Goal: Transaction & Acquisition: Purchase product/service

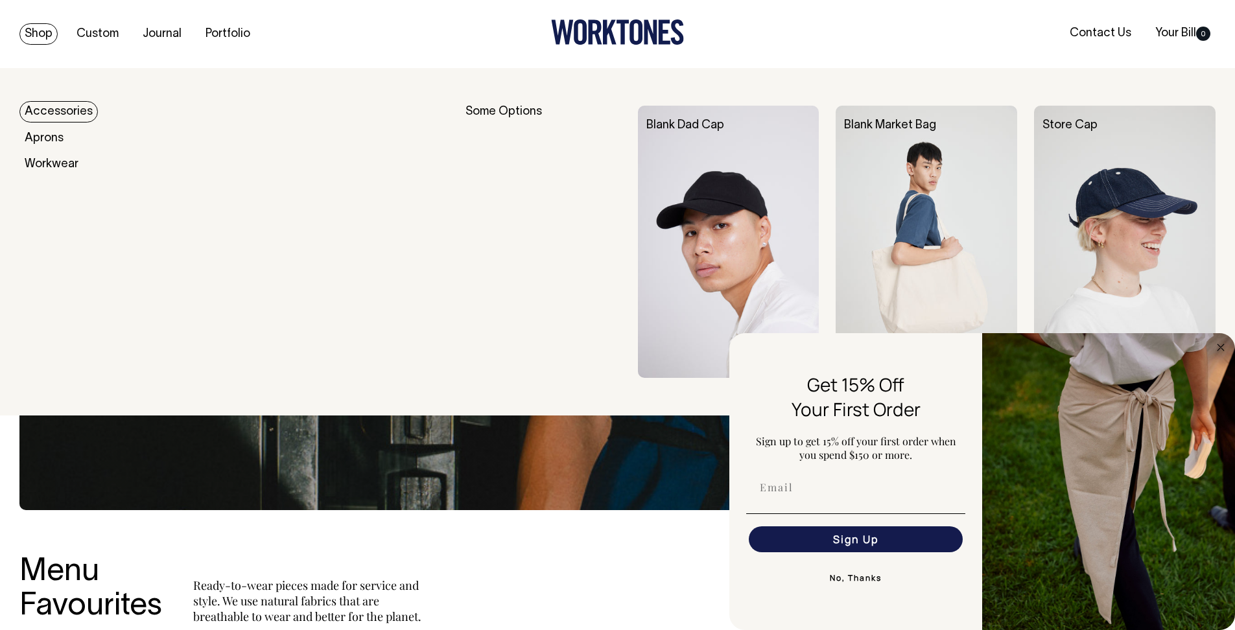
click at [30, 34] on link "Shop" at bounding box center [38, 33] width 38 height 21
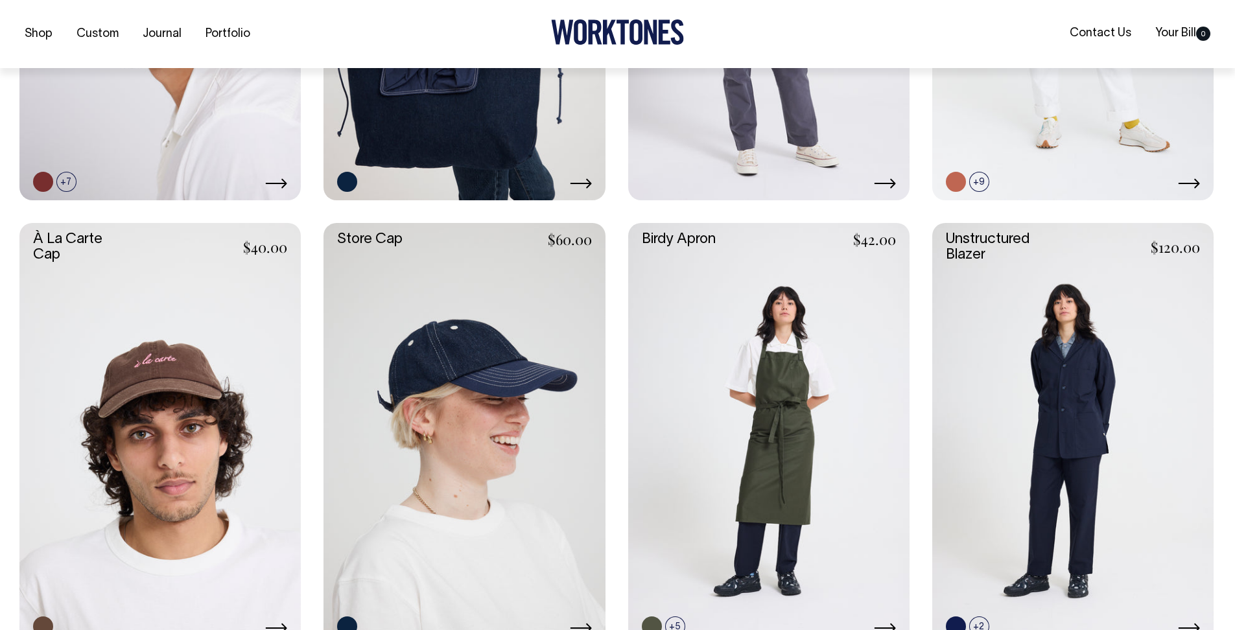
scroll to position [606, 0]
click at [528, 365] on link at bounding box center [464, 433] width 281 height 422
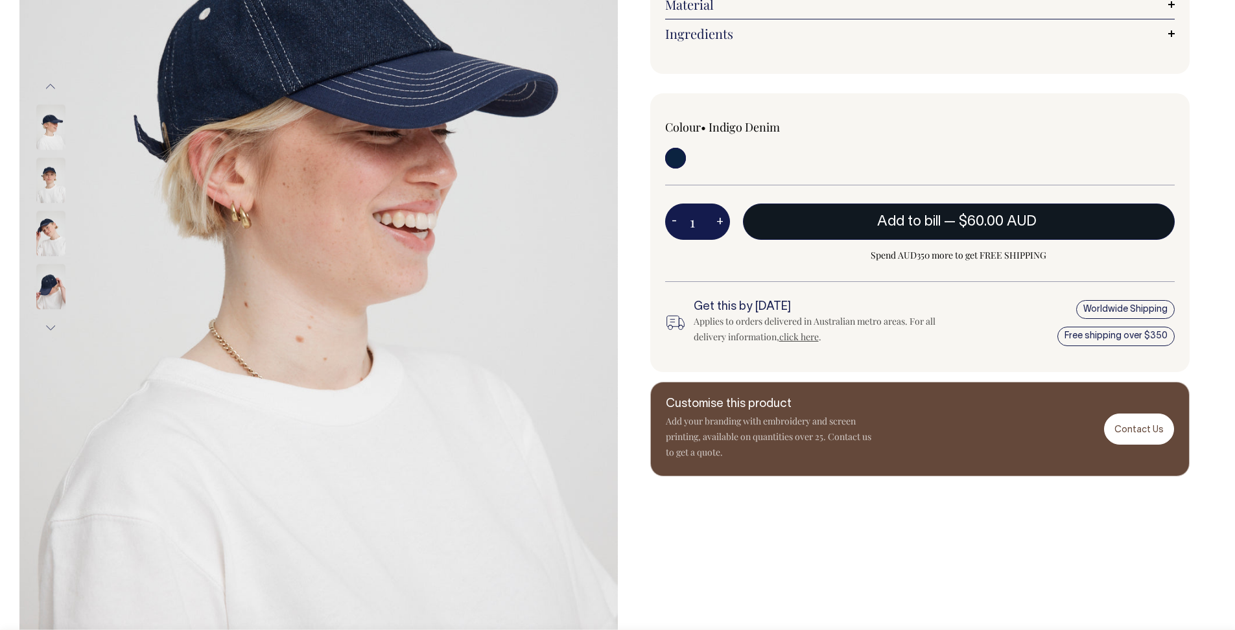
click at [960, 226] on span "$60.00 AUD" at bounding box center [998, 221] width 78 height 13
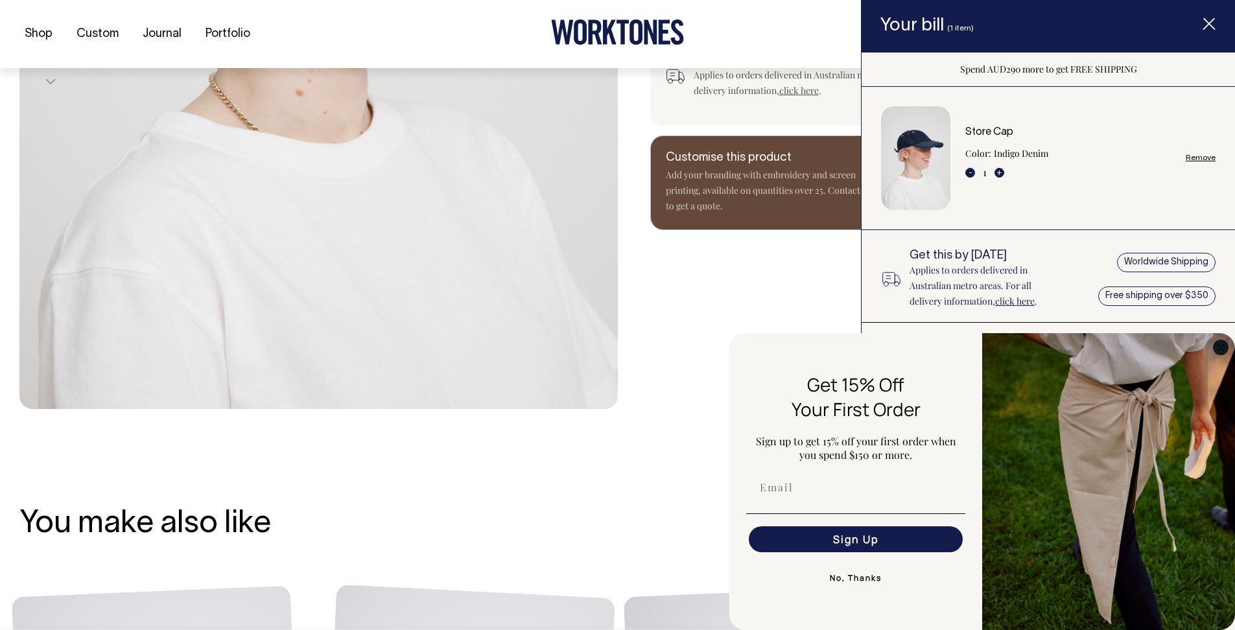
click at [1219, 347] on icon "Close dialog" at bounding box center [1221, 347] width 6 height 6
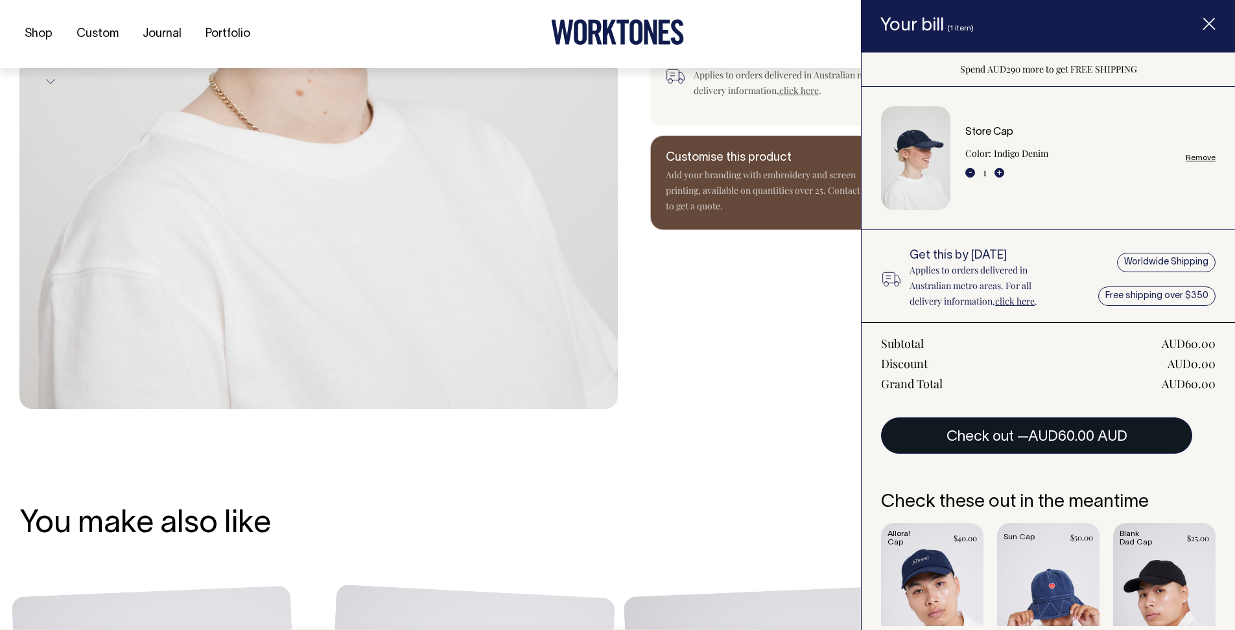
click at [1056, 432] on span "AUD60.00 AUD" at bounding box center [1077, 436] width 99 height 13
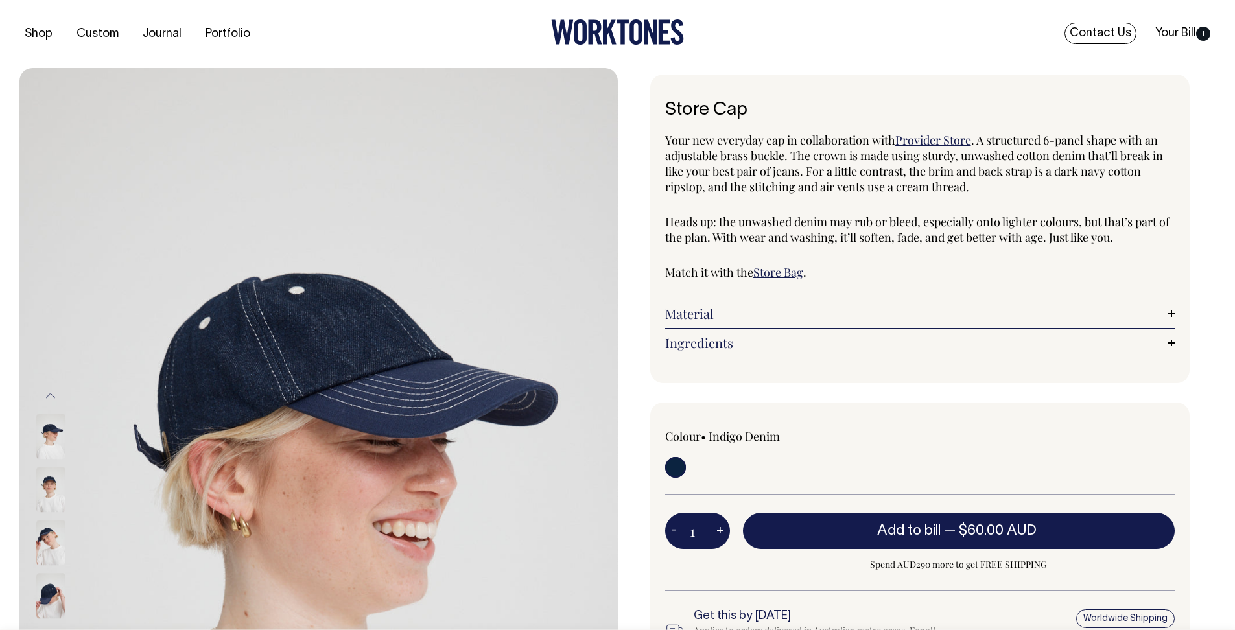
click at [1114, 38] on link "Contact Us" at bounding box center [1101, 33] width 72 height 21
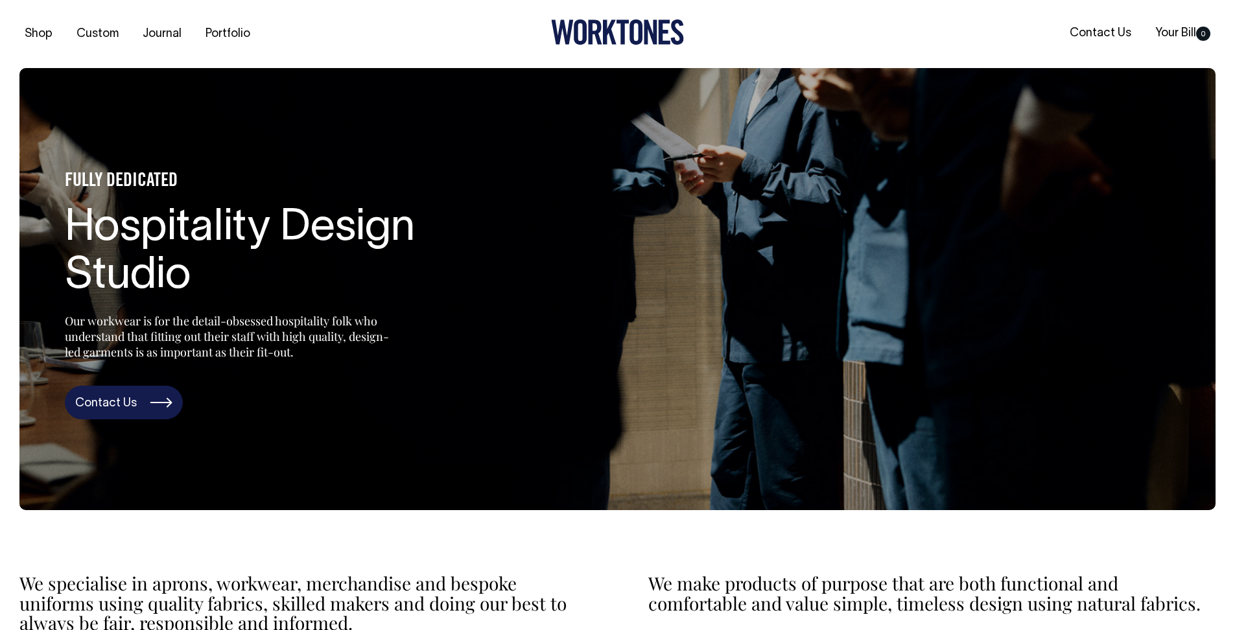
click at [136, 404] on link "Contact Us" at bounding box center [124, 403] width 118 height 34
click at [448, 34] on div at bounding box center [617, 33] width 399 height 29
